Goal: Communication & Community: Answer question/provide support

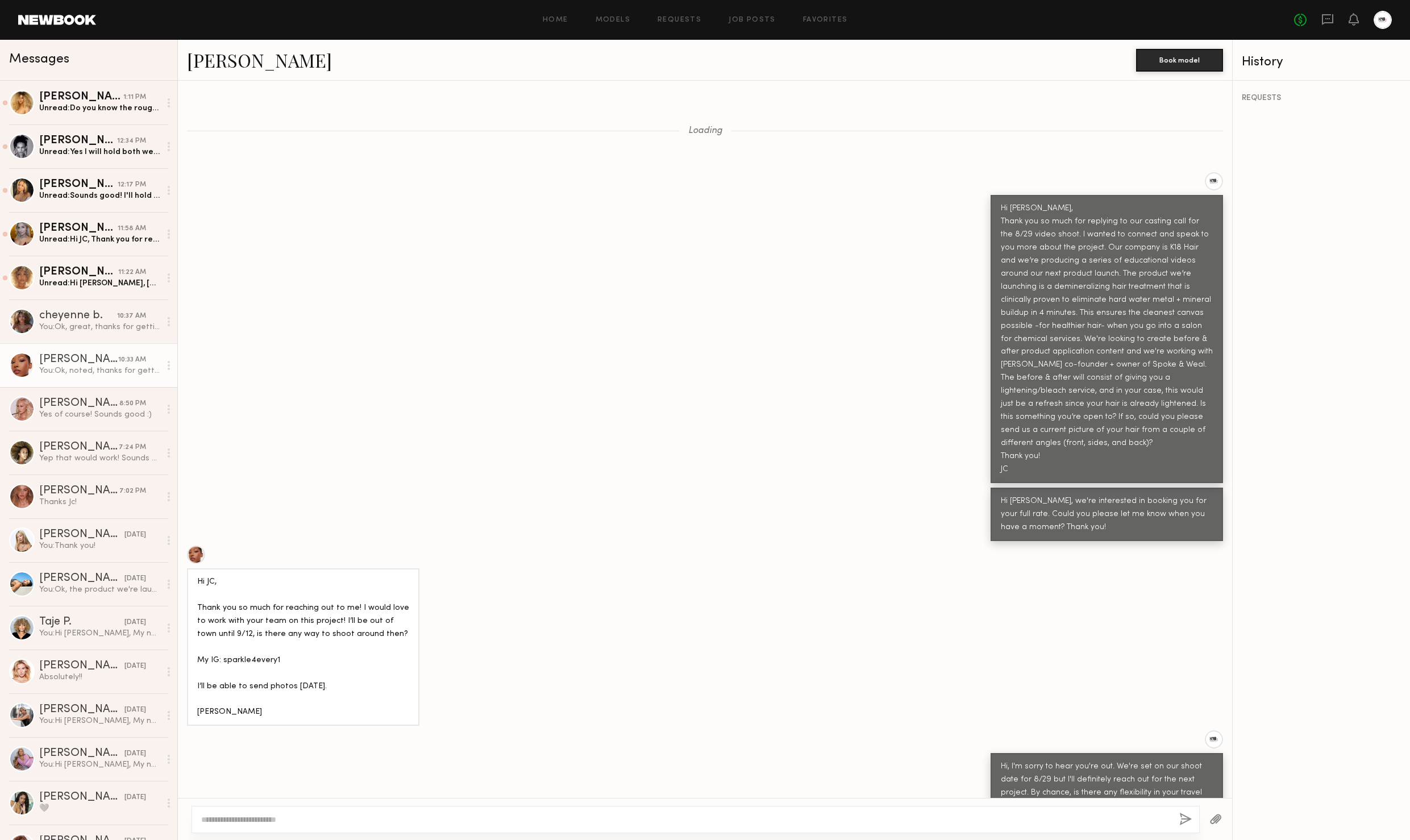
scroll to position [4122, 0]
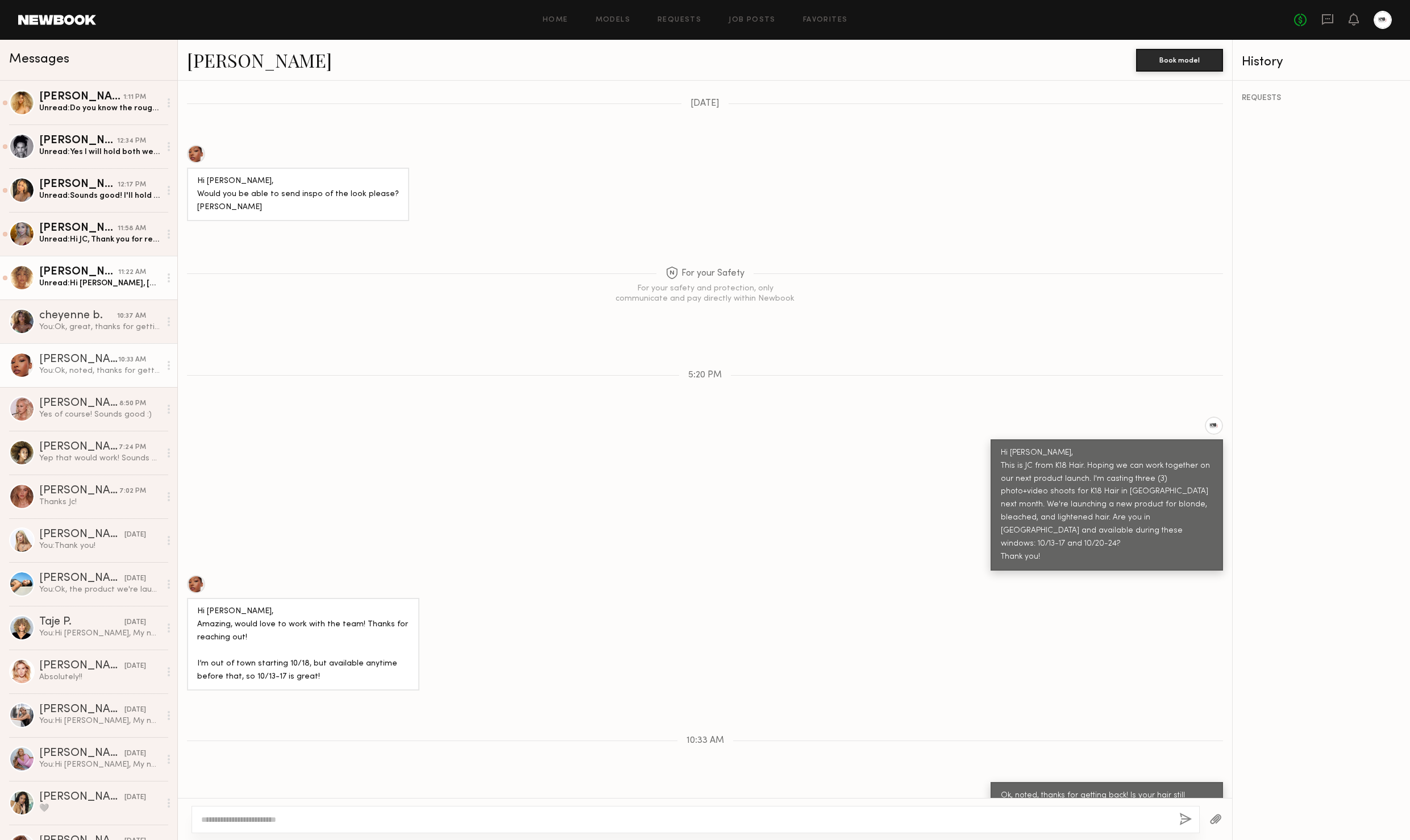
click at [53, 281] on div "Unread: Hi JC, Im so excited to be considered & potentially be part of this cam…" at bounding box center [99, 283] width 121 height 10
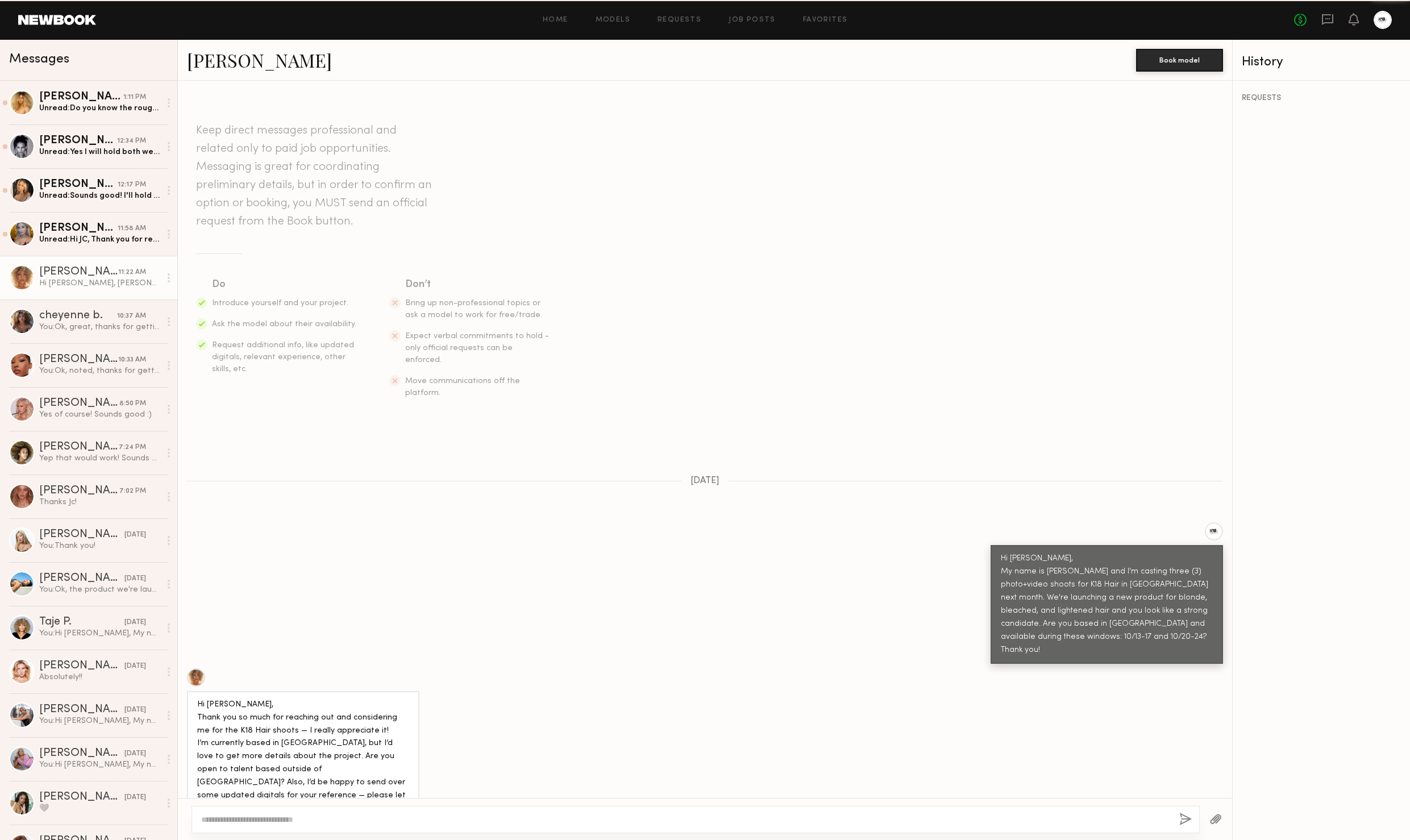
scroll to position [879, 0]
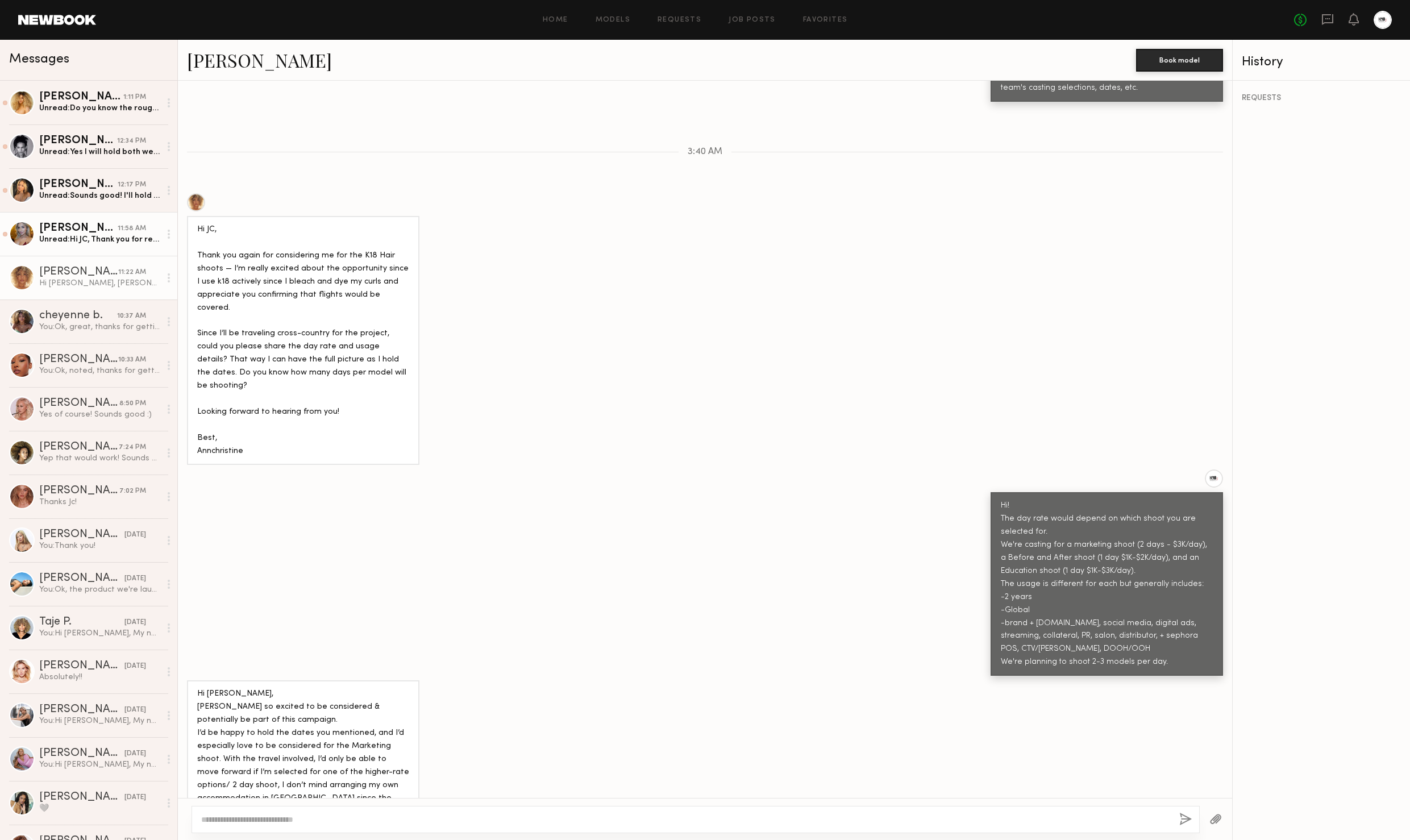
click at [93, 235] on div "Unread: Hi [PERSON_NAME], Thank you for reaching out. I did receive [PERSON_NAM…" at bounding box center [99, 239] width 121 height 10
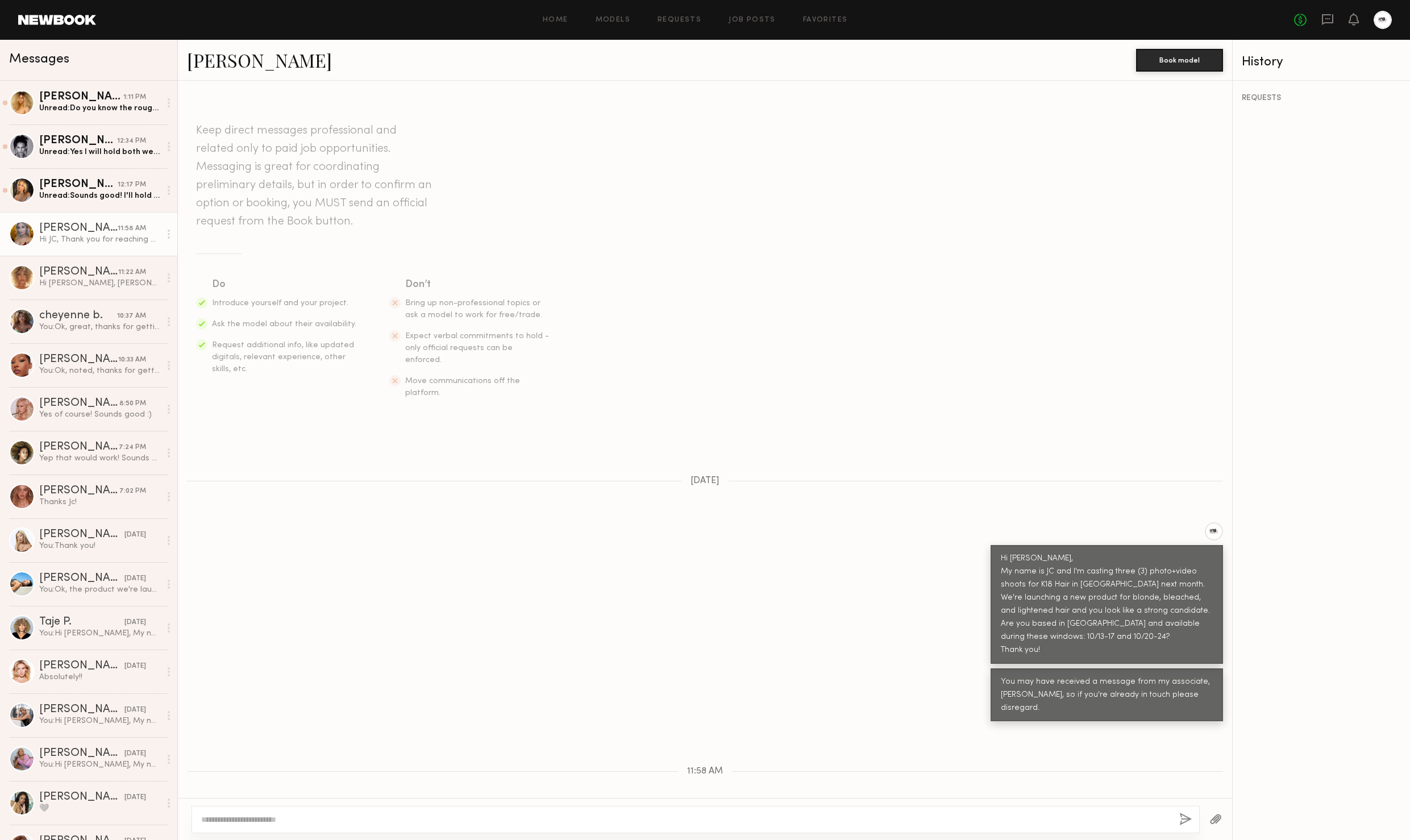
scroll to position [132, 0]
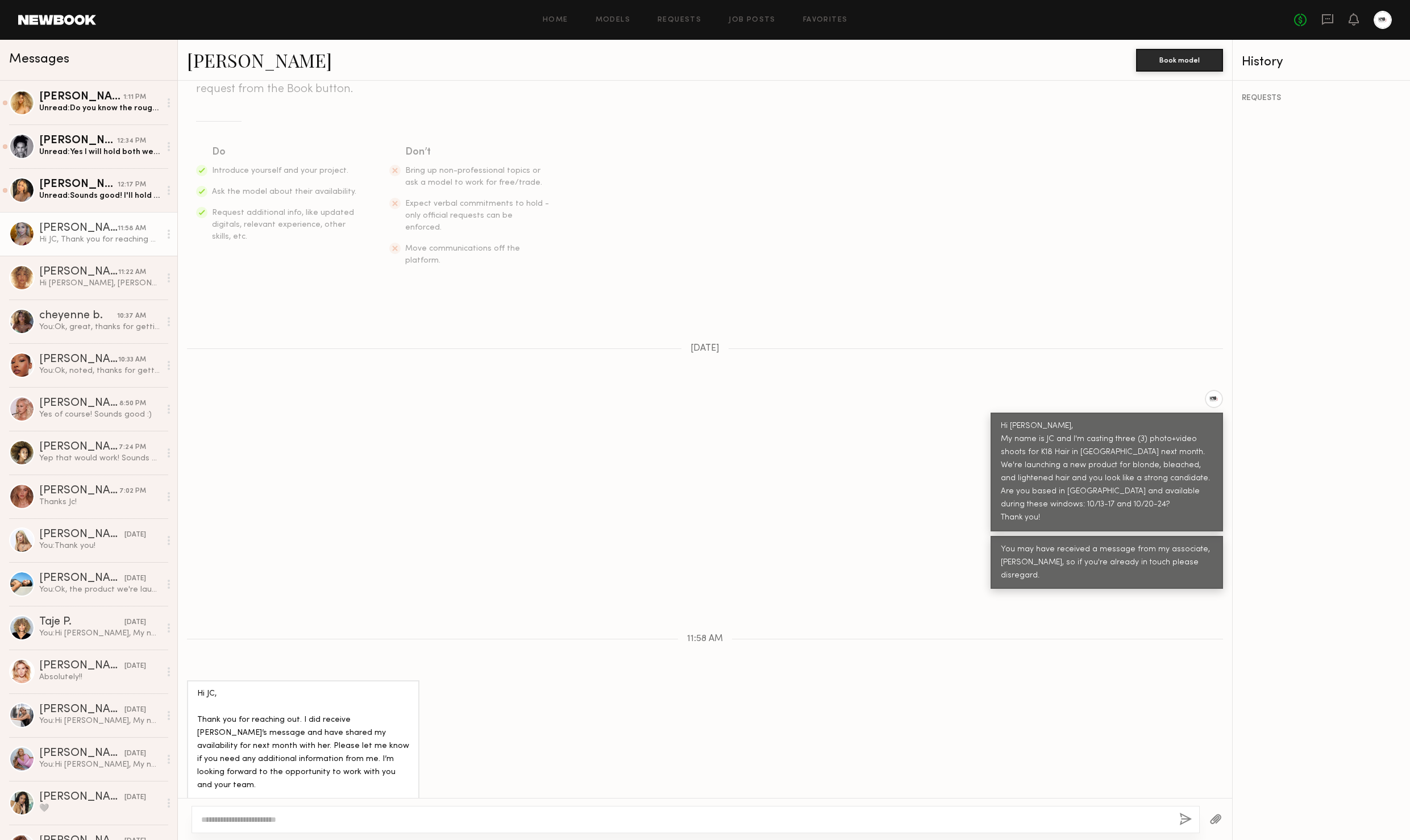
click at [300, 822] on textarea at bounding box center [685, 819] width 969 height 11
type textarea "**********"
click at [1184, 813] on button "button" at bounding box center [1186, 820] width 13 height 14
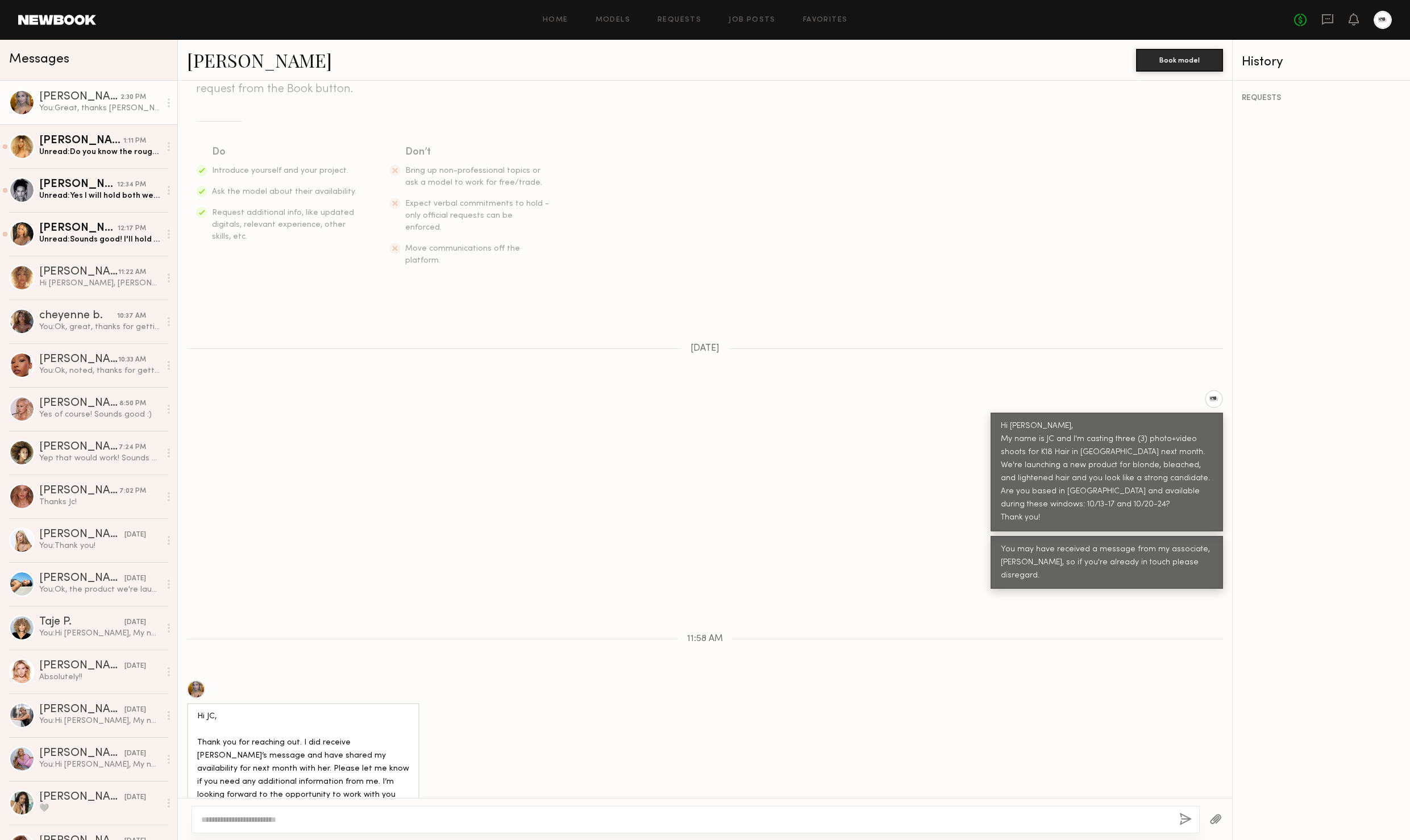
scroll to position [273, 0]
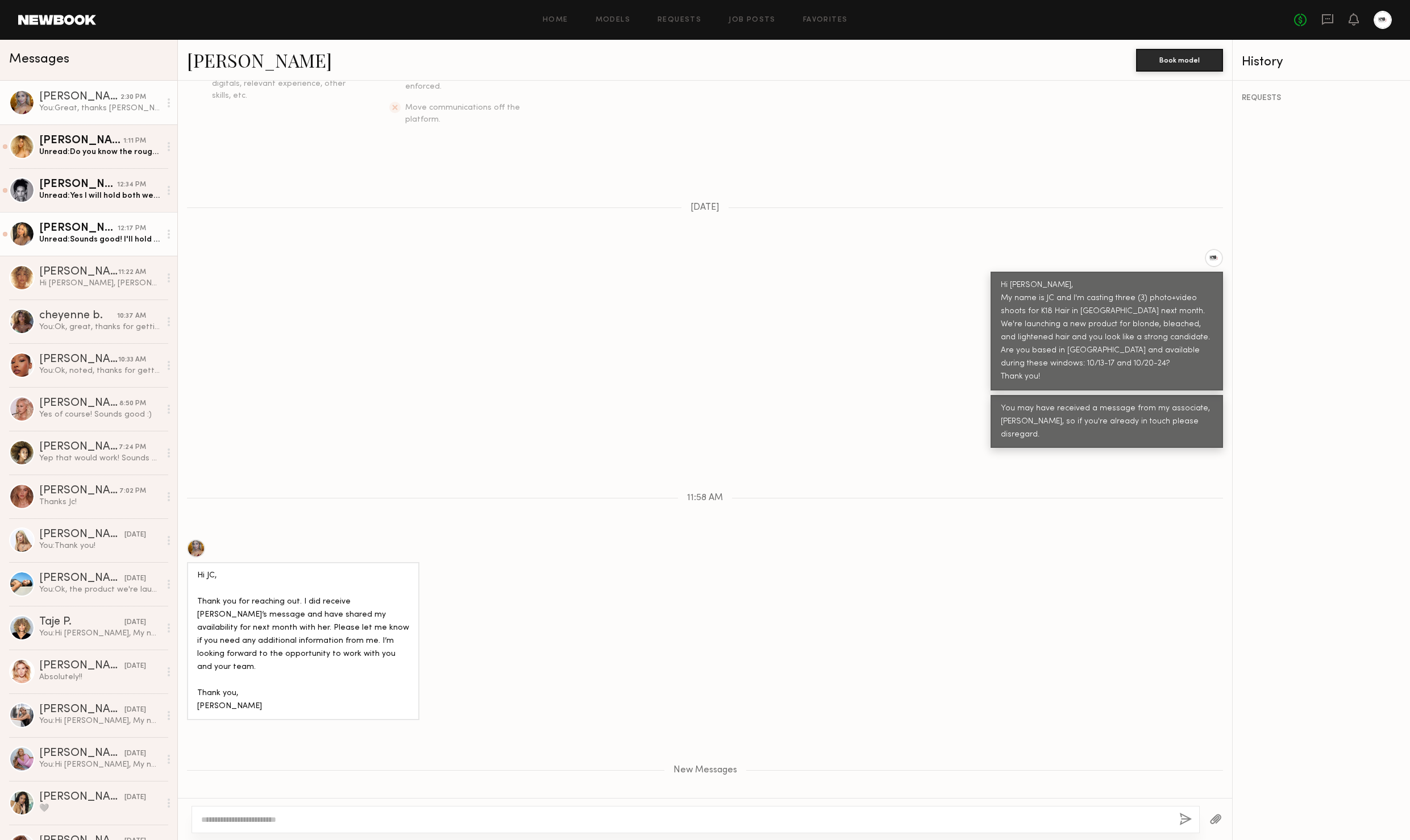
click at [78, 241] on div "Unread: Sounds good! I'll hold those dates for you" at bounding box center [99, 239] width 121 height 10
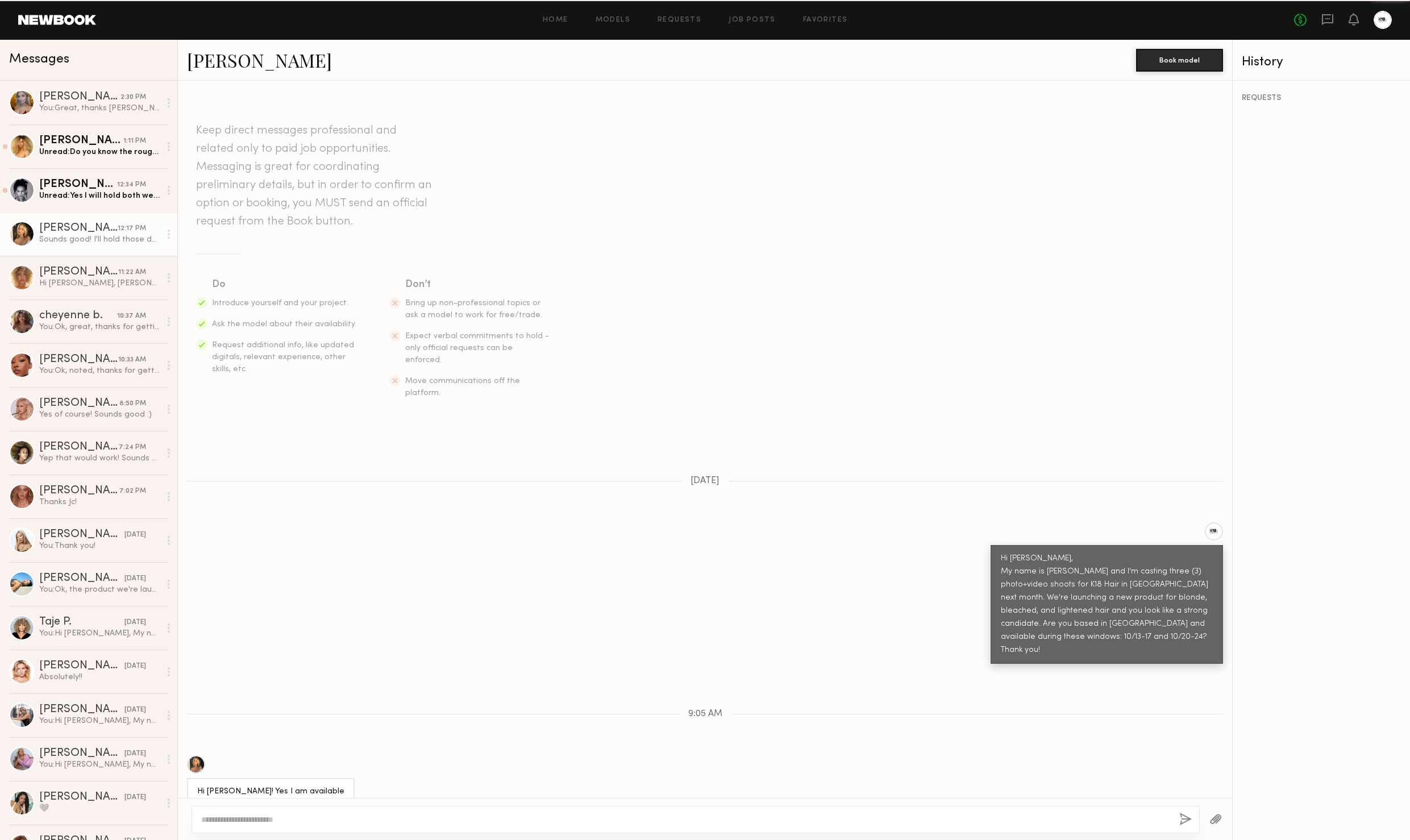
scroll to position [105, 0]
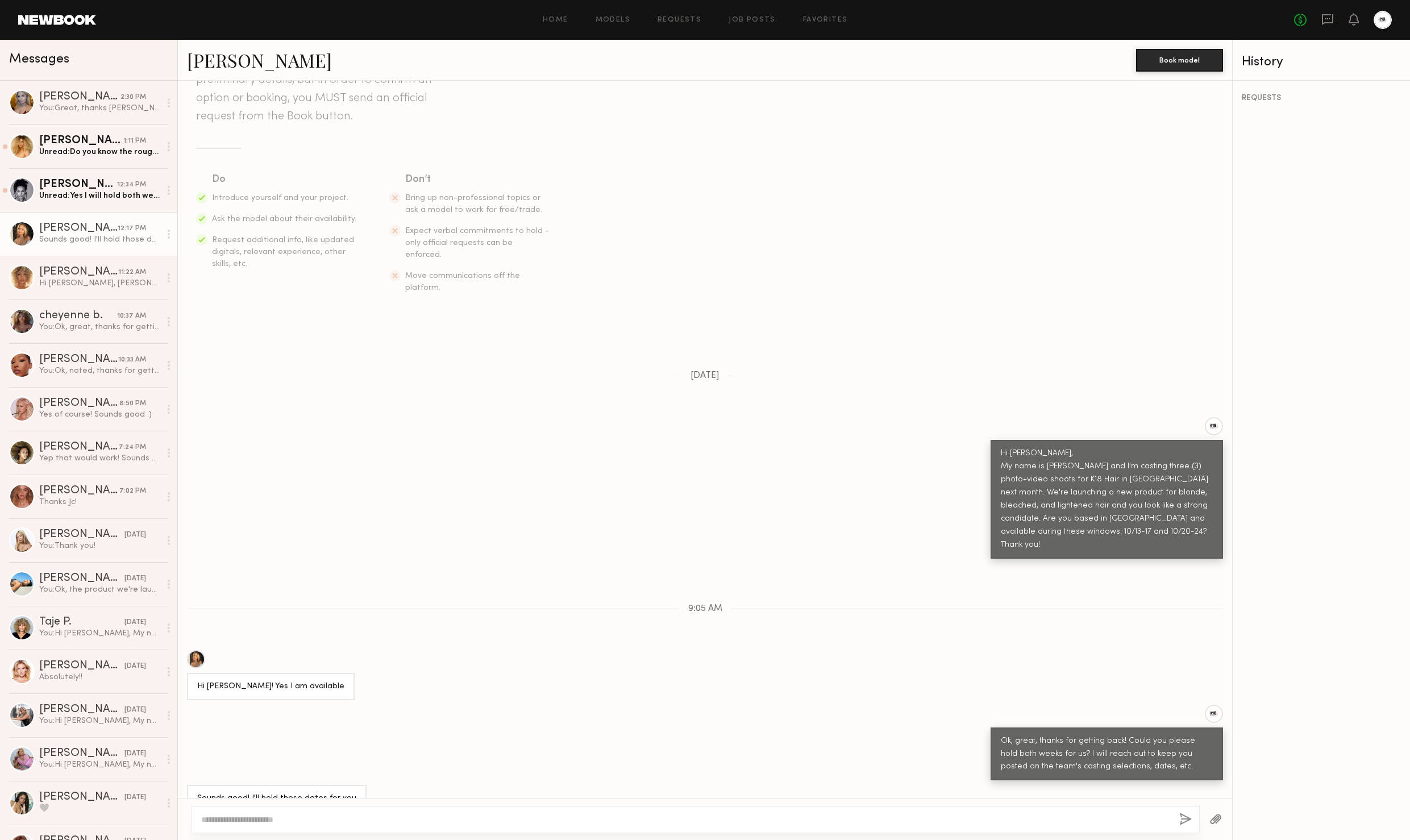
click at [270, 816] on textarea at bounding box center [685, 819] width 969 height 11
type textarea "**********"
click at [1182, 821] on button "button" at bounding box center [1186, 820] width 13 height 14
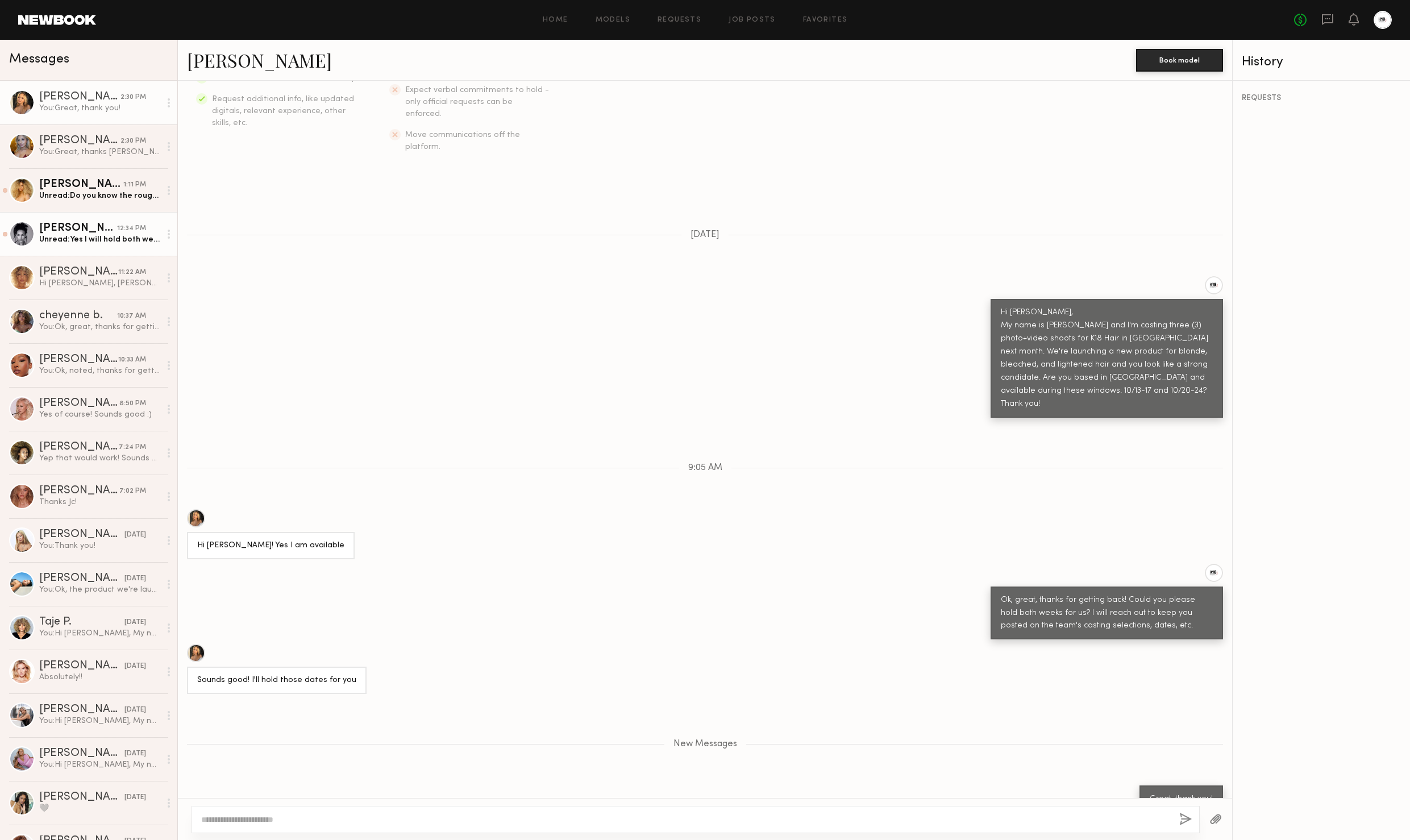
click at [83, 233] on div "[PERSON_NAME]" at bounding box center [78, 228] width 78 height 11
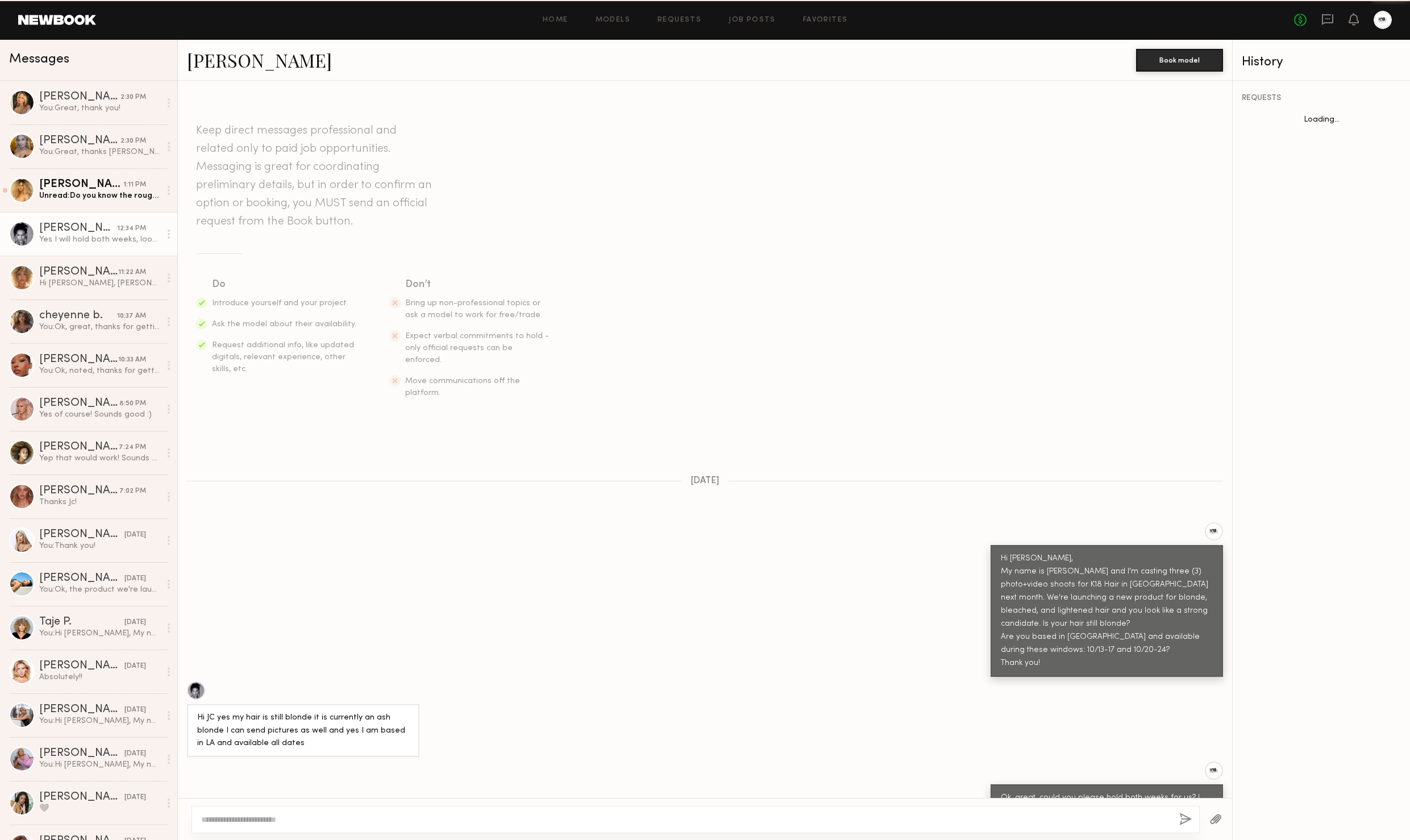
scroll to position [157, 0]
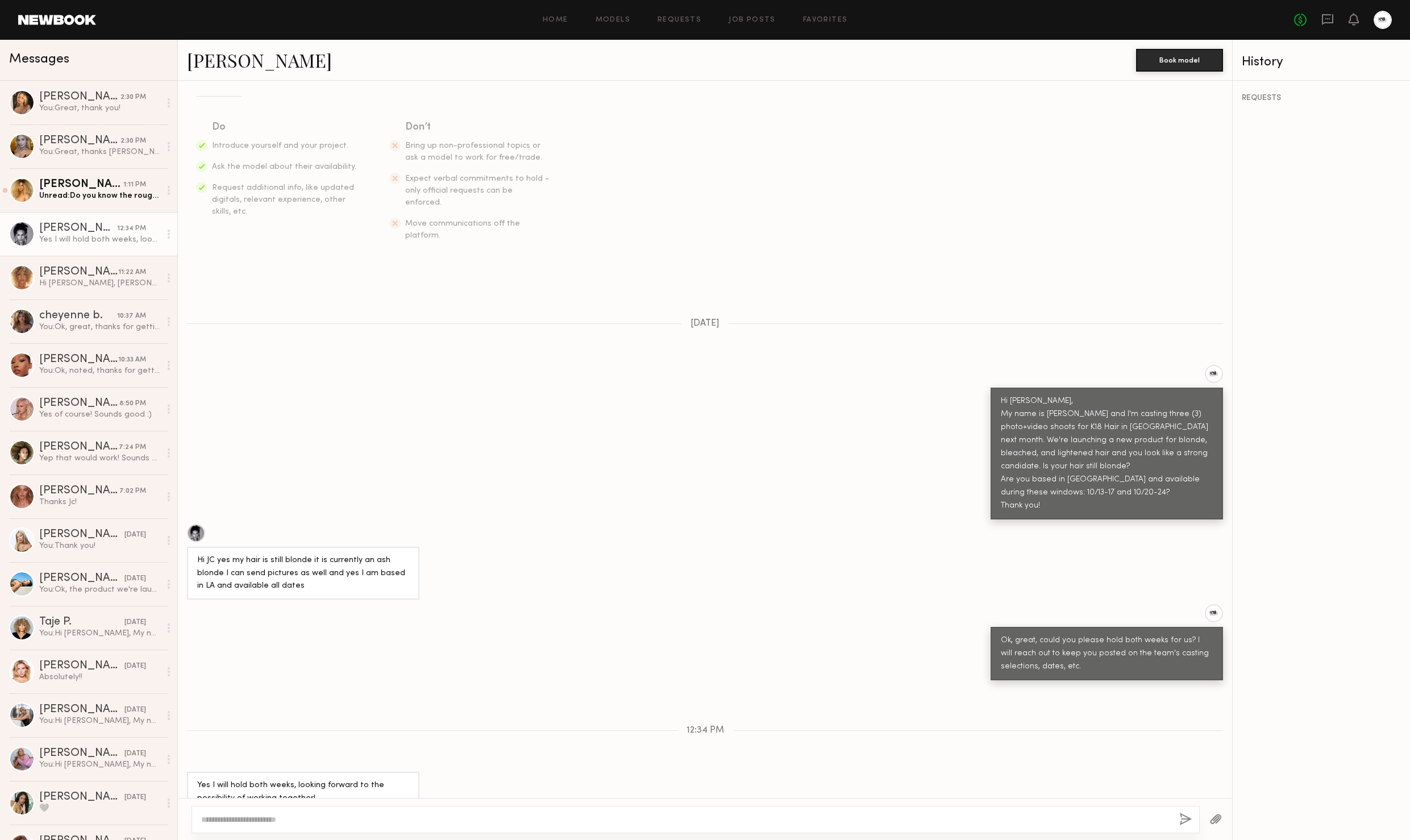
click at [395, 819] on textarea at bounding box center [685, 819] width 969 height 11
click at [395, 818] on textarea at bounding box center [685, 819] width 969 height 11
type textarea "**********"
click at [1186, 819] on button "button" at bounding box center [1186, 820] width 13 height 14
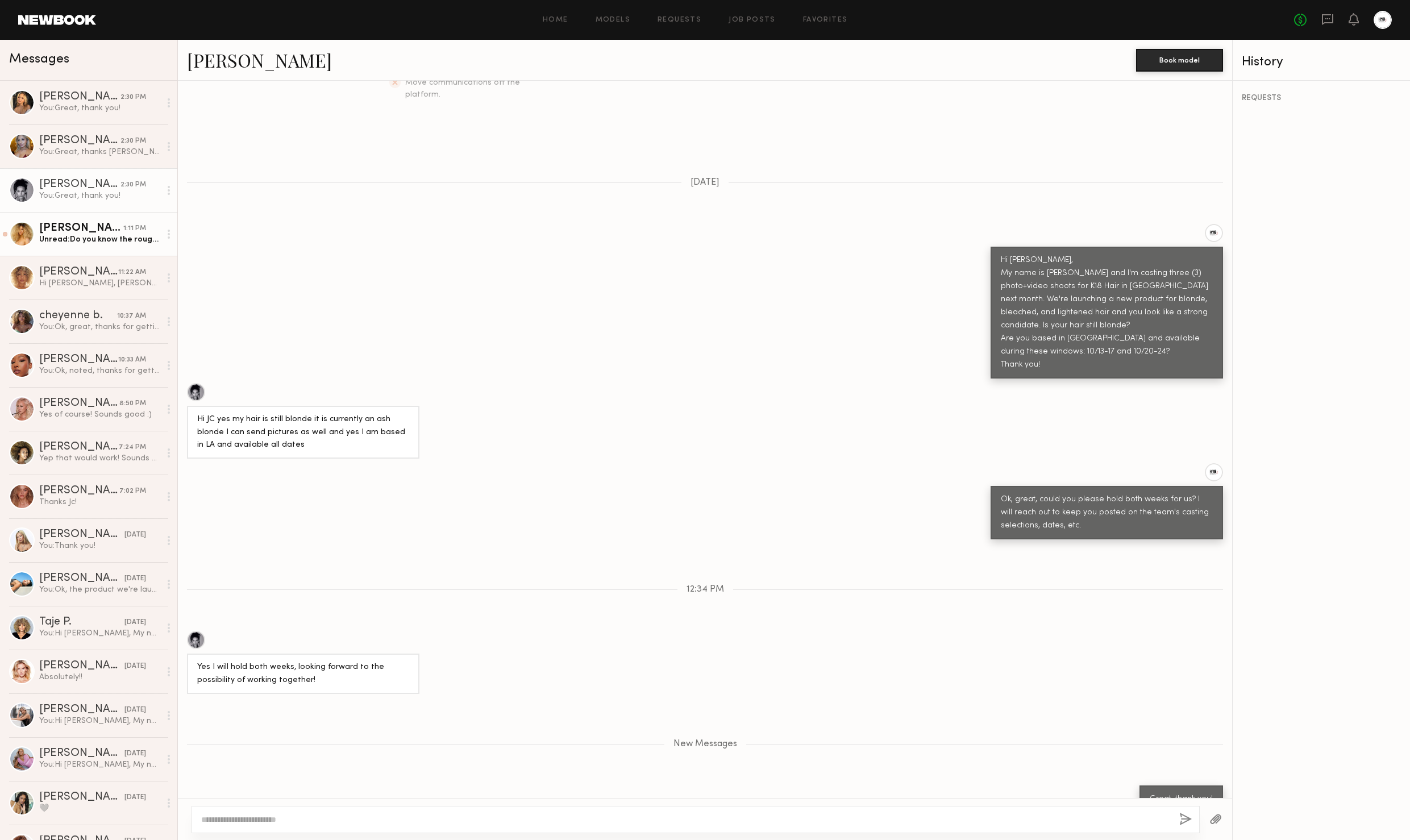
click at [79, 235] on div "Unread: Do you know the rough duration of the shoot? Full day or half day? I ca…" at bounding box center [99, 239] width 121 height 10
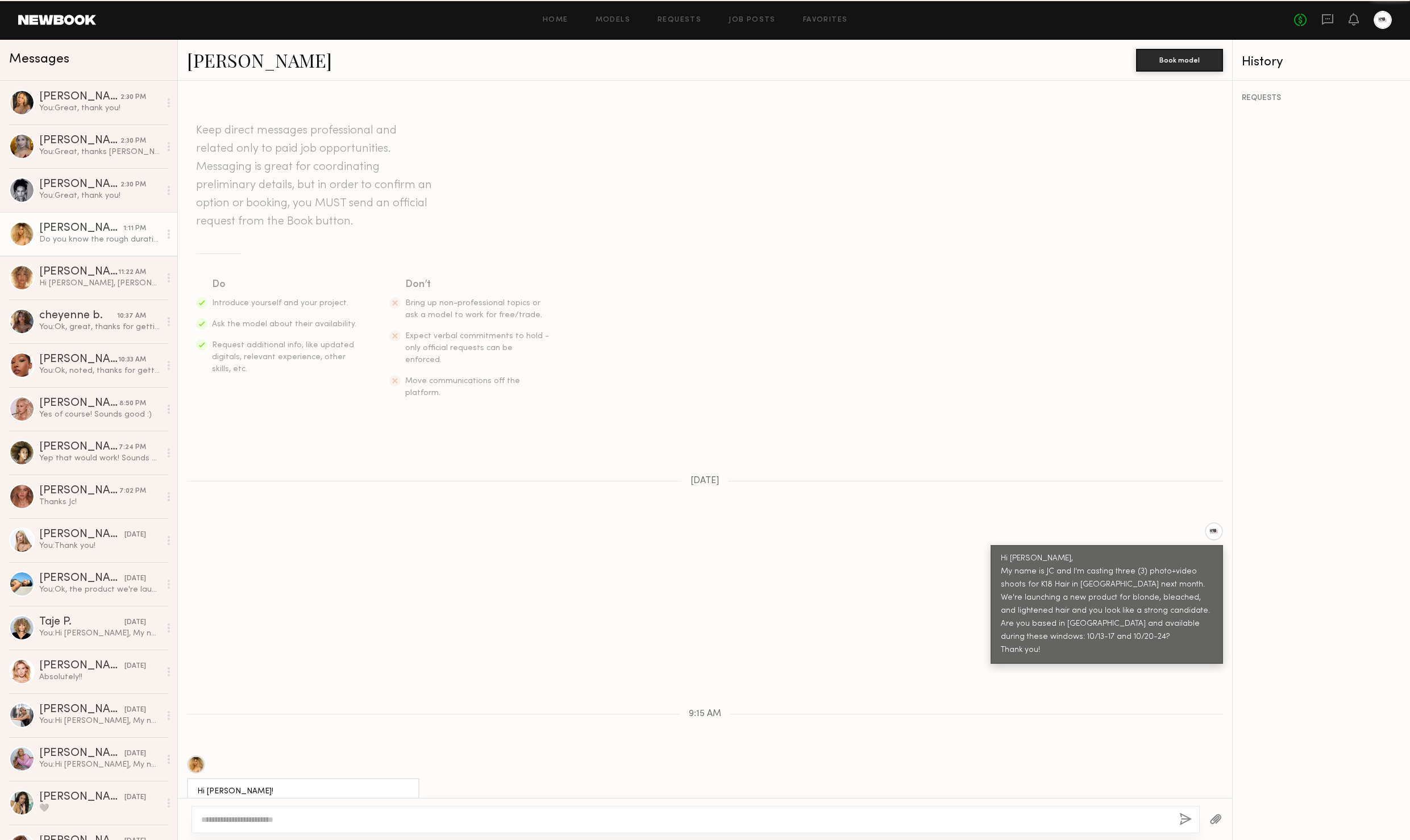
scroll to position [225, 0]
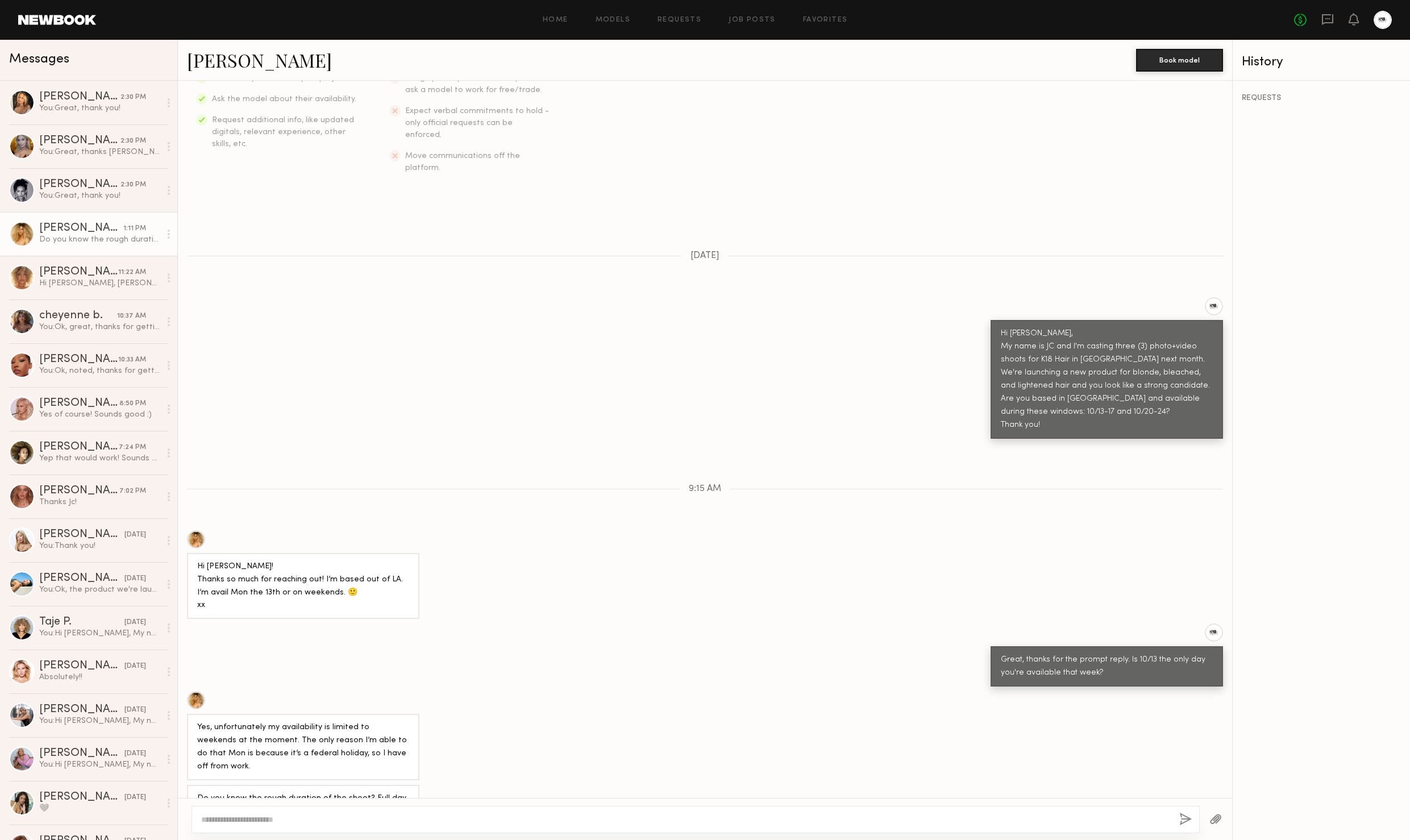
click at [196, 530] on div at bounding box center [196, 539] width 18 height 18
click at [347, 816] on textarea at bounding box center [685, 819] width 969 height 11
type textarea "*"
paste textarea "**********"
type textarea "**********"
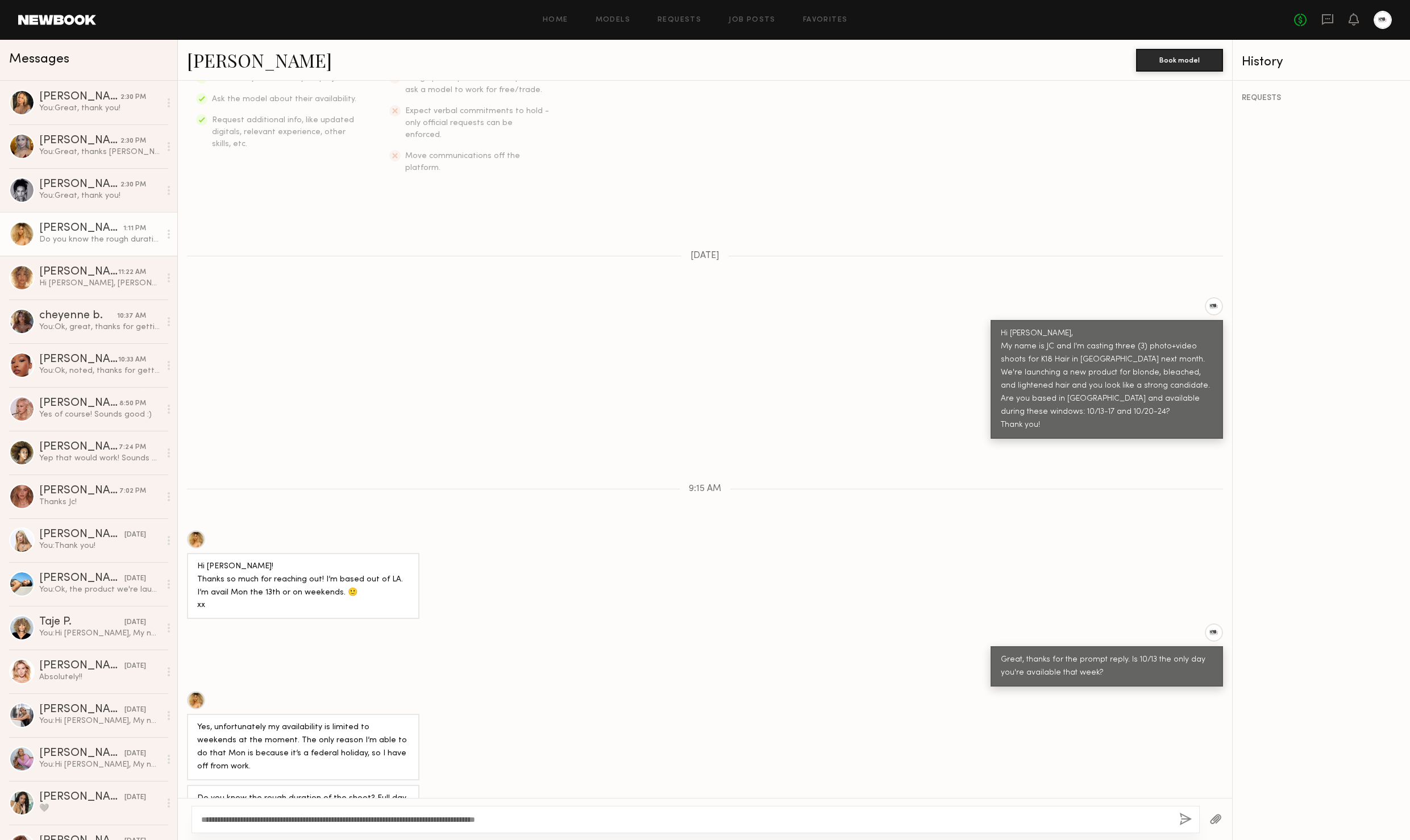
click at [1182, 819] on button "button" at bounding box center [1186, 820] width 13 height 14
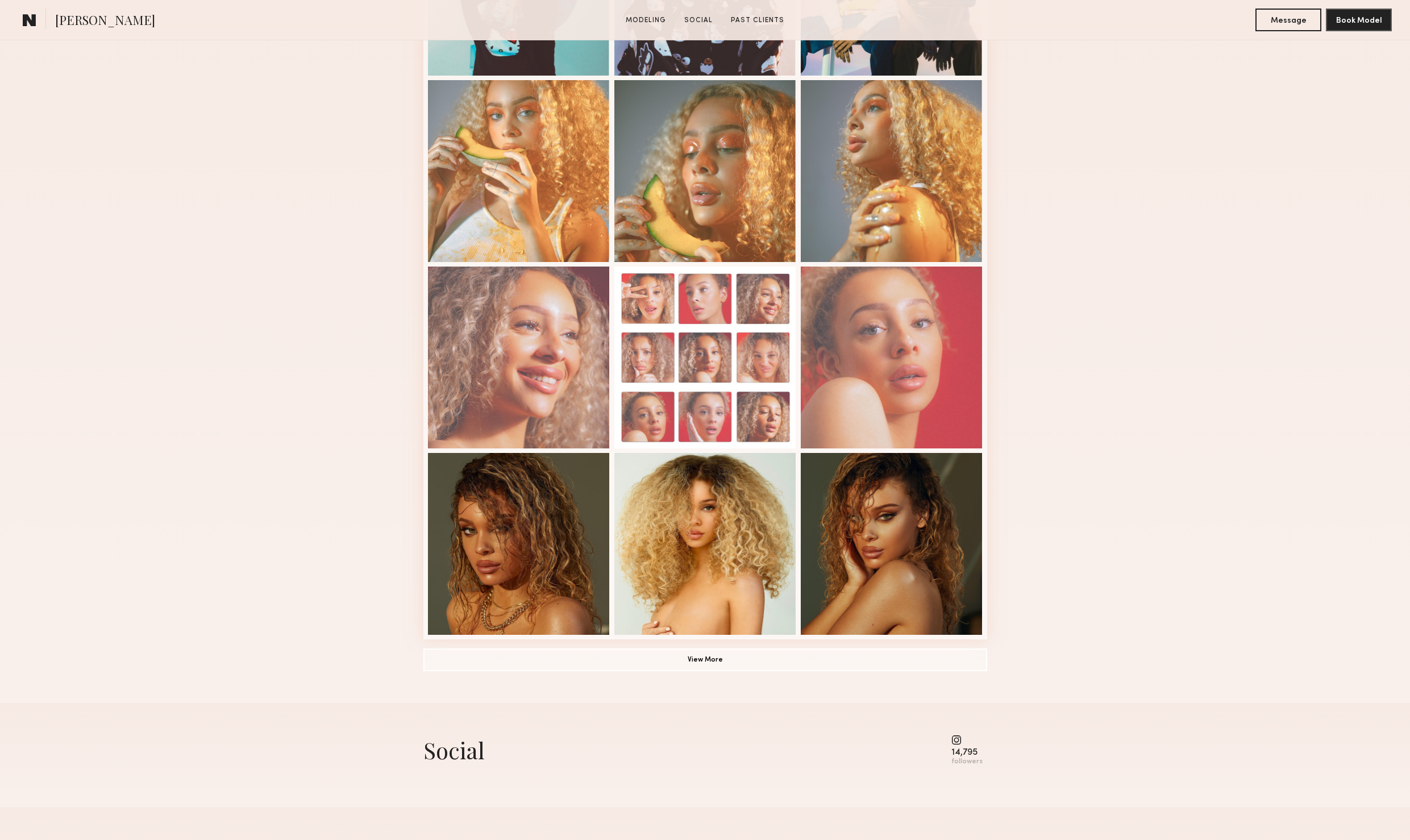
scroll to position [580, 0]
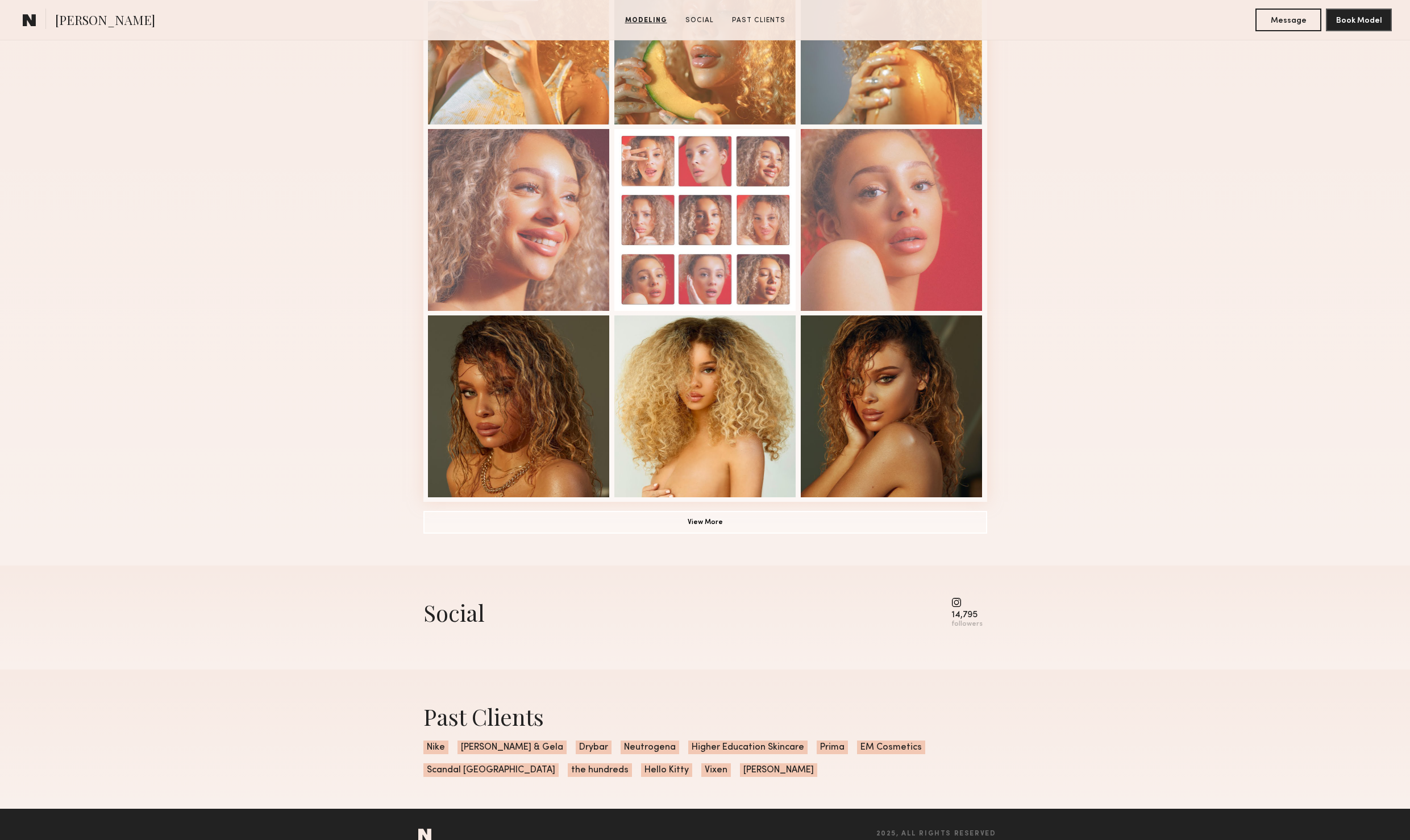
click at [670, 535] on div "Modeling Portfolio View More" at bounding box center [705, 123] width 564 height 885
click at [673, 523] on button "View More" at bounding box center [705, 522] width 564 height 22
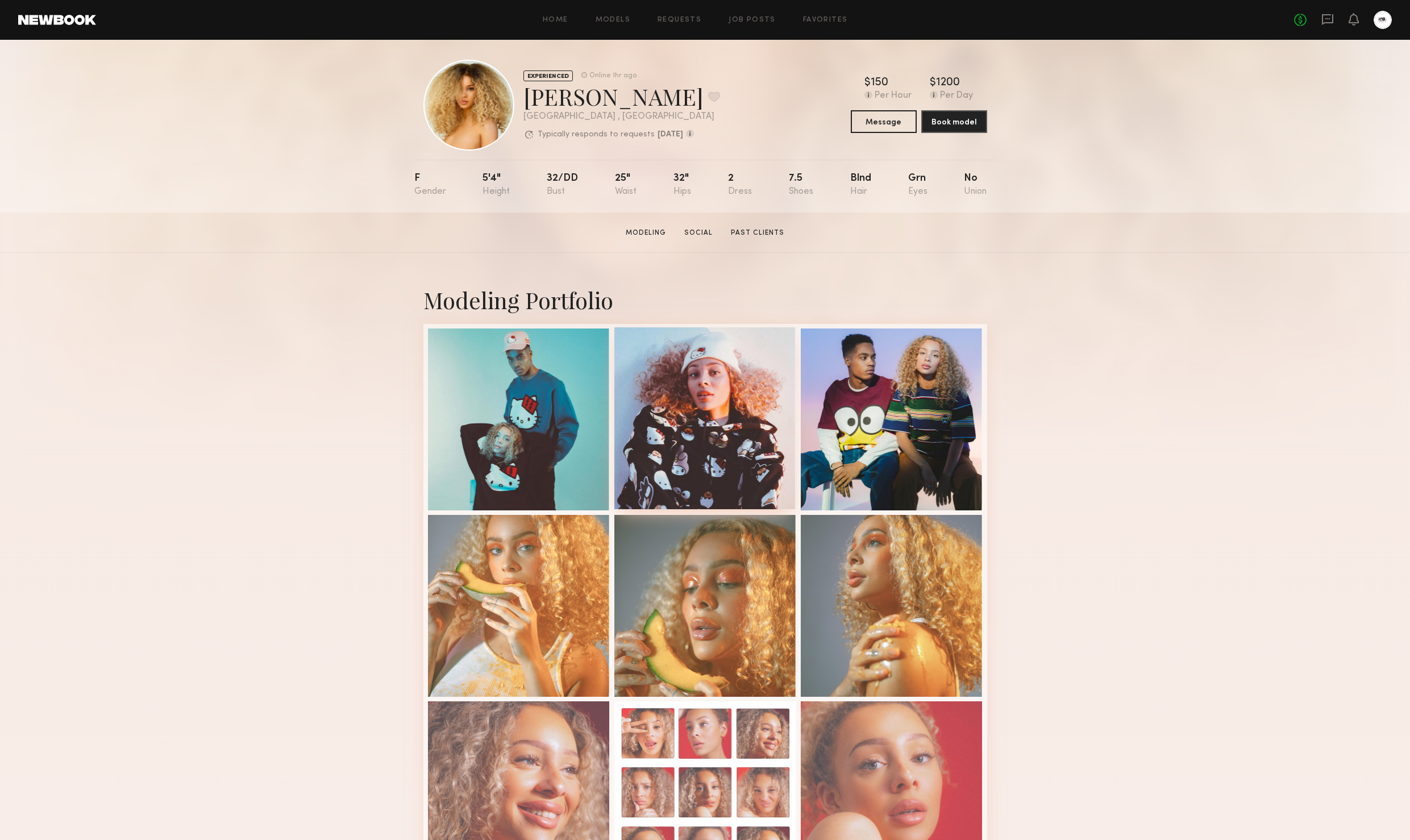
scroll to position [9, 0]
